Goal: Task Accomplishment & Management: Complete application form

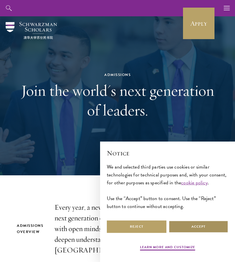
click at [198, 225] on button "Accept" at bounding box center [199, 226] width 60 height 13
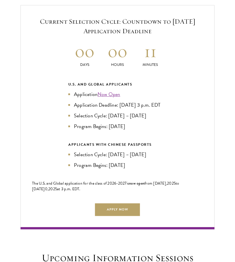
scroll to position [1101, 0]
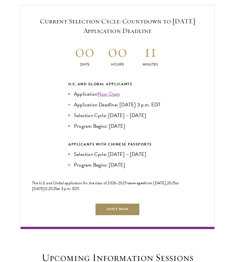
click at [129, 212] on link "Apply Now" at bounding box center [117, 209] width 45 height 13
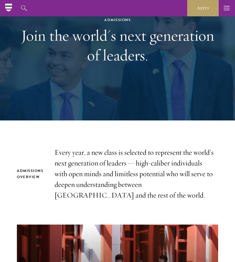
scroll to position [55, 0]
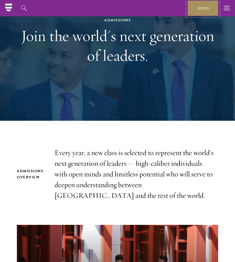
click at [209, 14] on link "Apply" at bounding box center [203, 8] width 32 height 16
